Goal: Navigation & Orientation: Find specific page/section

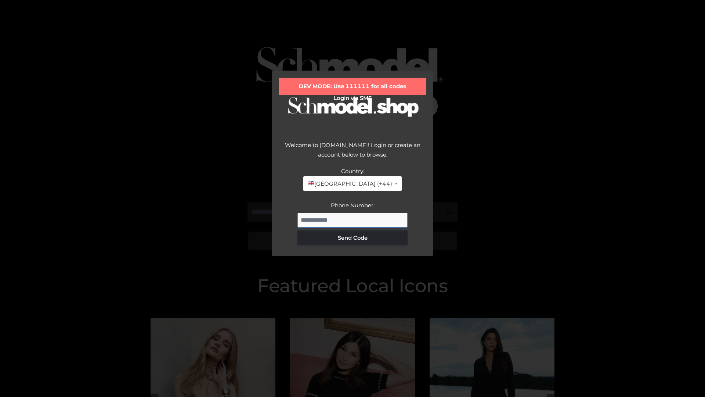
click at [353, 220] on input "Phone Number:" at bounding box center [353, 220] width 110 height 15
type input "**********"
click at [353, 237] on button "Send Code" at bounding box center [353, 237] width 110 height 15
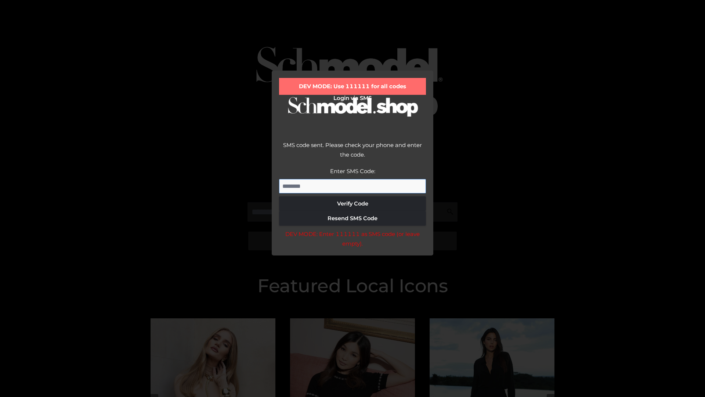
click at [353, 186] on input "Enter SMS Code:" at bounding box center [352, 186] width 147 height 15
type input "******"
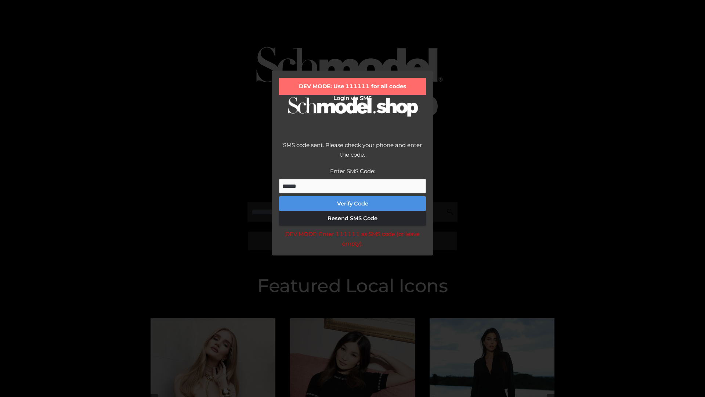
click at [353, 203] on button "Verify Code" at bounding box center [352, 203] width 147 height 15
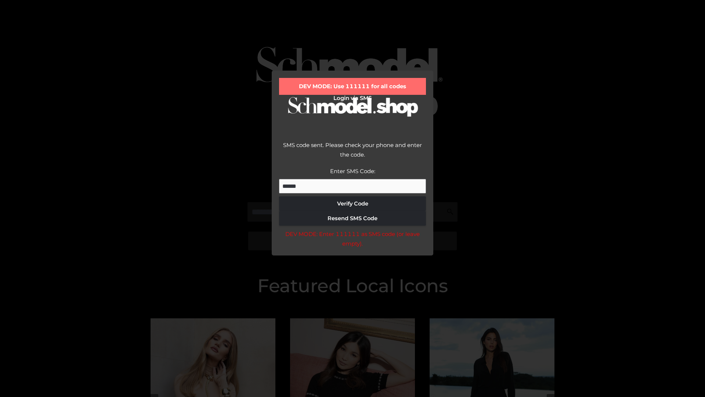
click at [352, 241] on div "DEV MODE: Enter 111111 as SMS code (or leave empty)." at bounding box center [352, 238] width 147 height 19
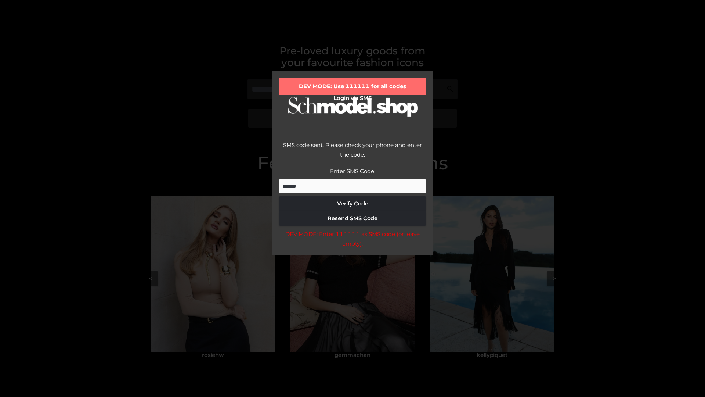
scroll to position [156, 0]
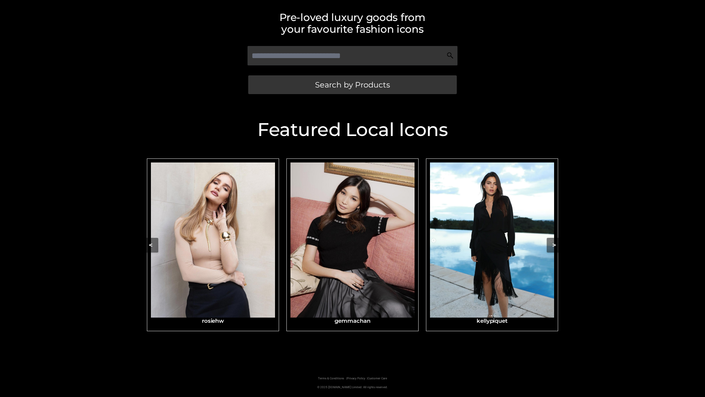
scroll to position [156, 0]
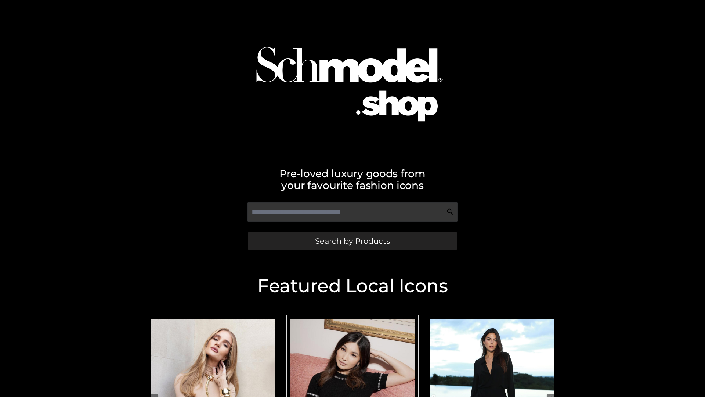
click at [352, 241] on span "Search by Products" at bounding box center [352, 241] width 75 height 8
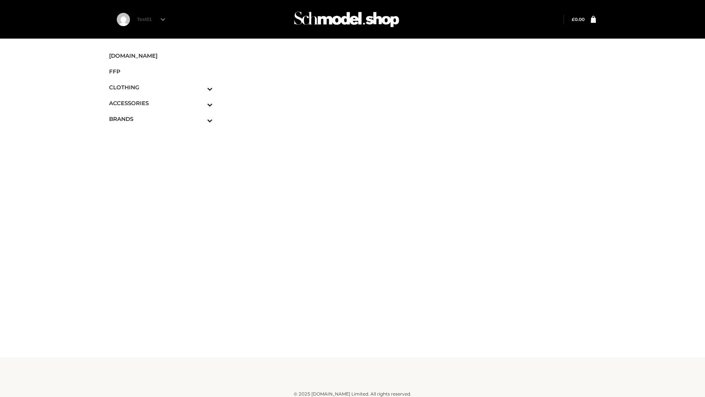
scroll to position [4, 0]
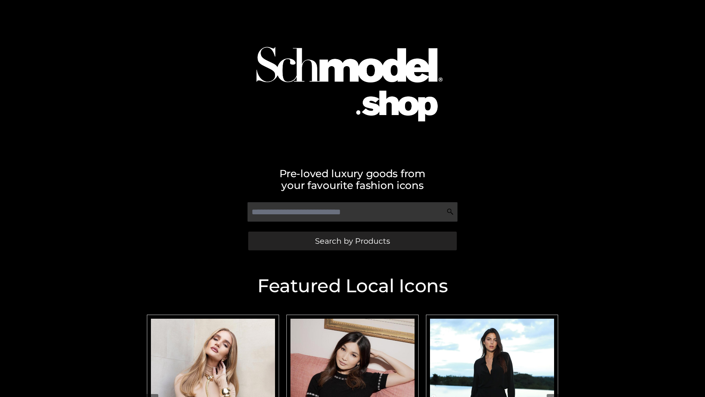
click at [352, 241] on span "Search by Products" at bounding box center [352, 241] width 75 height 8
